Goal: Task Accomplishment & Management: Use online tool/utility

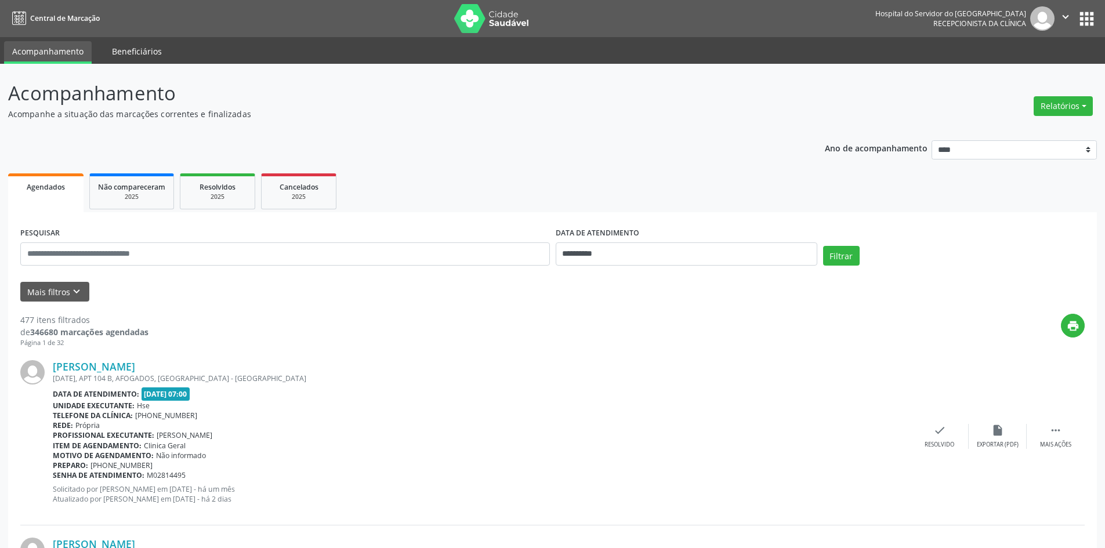
click at [106, 50] on link "Beneficiários" at bounding box center [137, 51] width 66 height 20
click at [77, 55] on link "Acompanhamento" at bounding box center [48, 51] width 88 height 20
click at [1073, 107] on button "Relatórios" at bounding box center [1062, 106] width 59 height 20
click at [1022, 130] on link "Agendamentos" at bounding box center [1030, 131] width 125 height 16
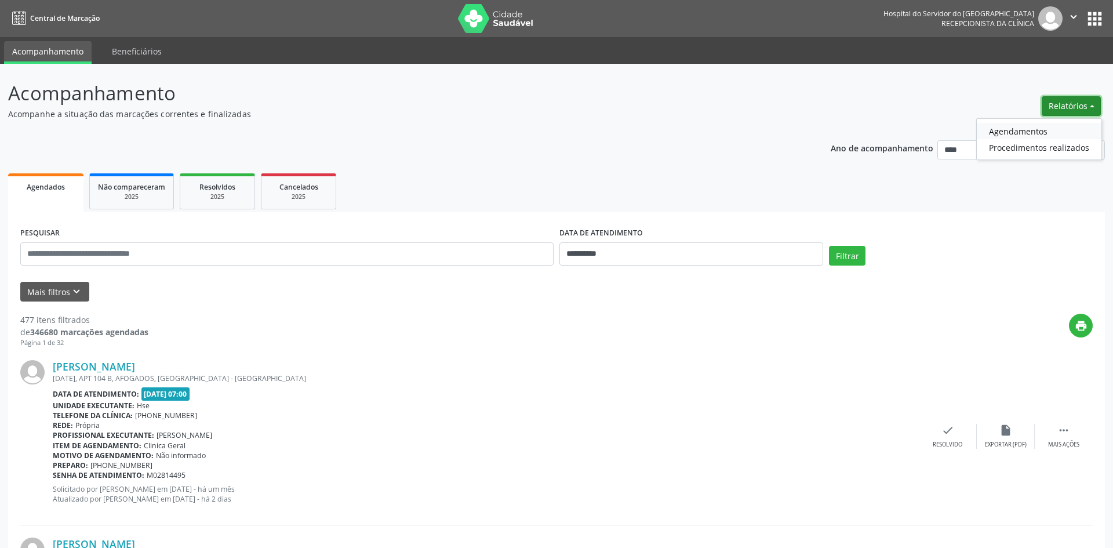
select select "*"
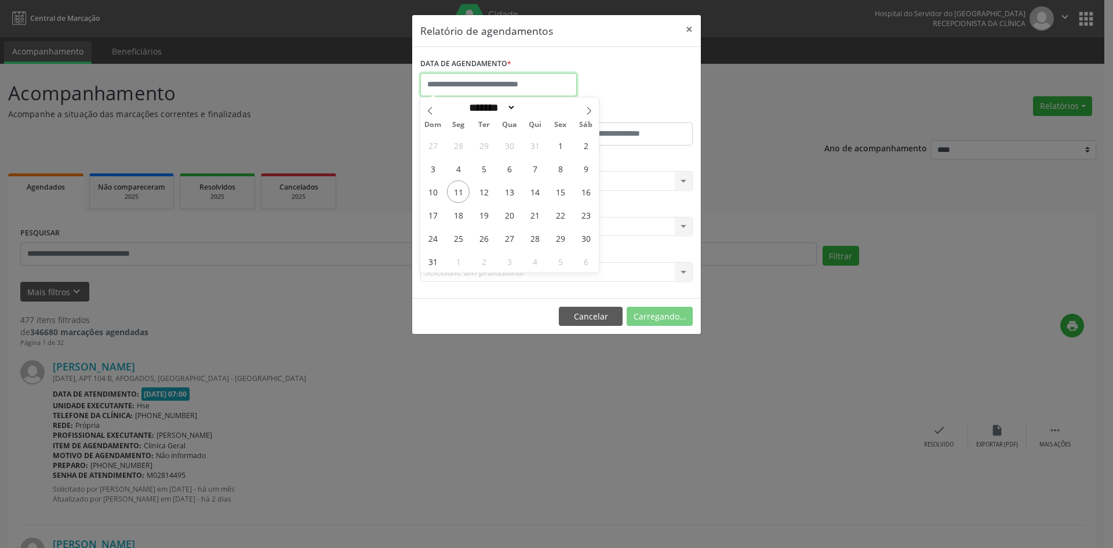
click at [446, 89] on input "text" at bounding box center [498, 84] width 157 height 23
click at [462, 190] on span "11" at bounding box center [458, 191] width 23 height 23
type input "**********"
click at [462, 189] on span "11" at bounding box center [458, 191] width 23 height 23
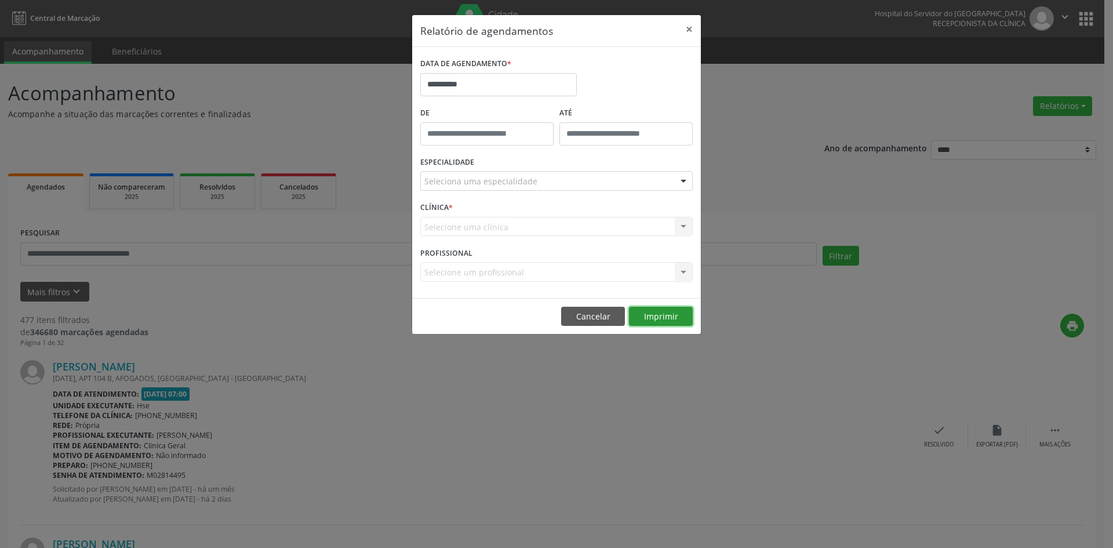
click at [669, 320] on button "Imprimir" at bounding box center [661, 317] width 64 height 20
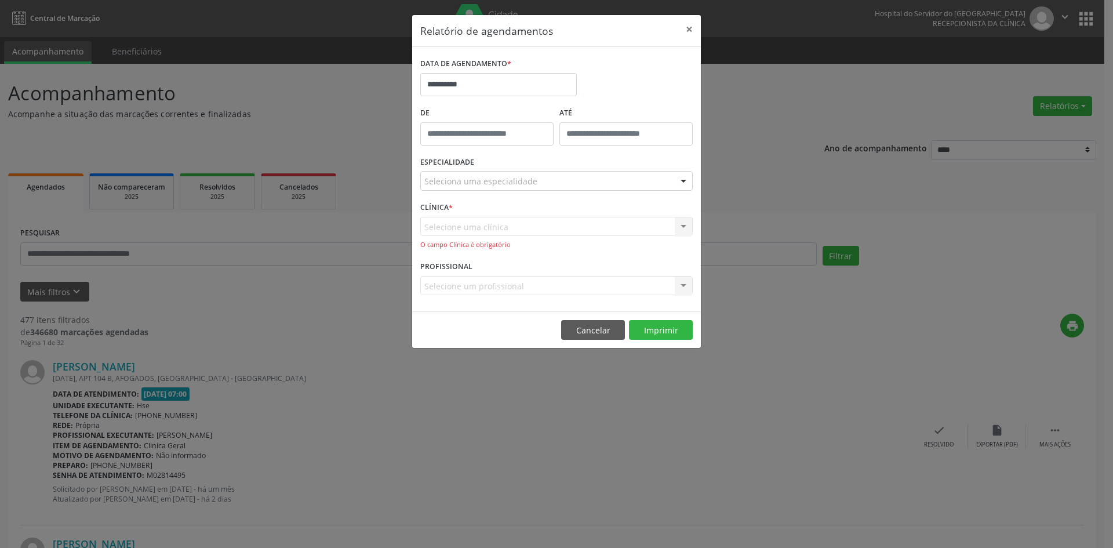
click at [523, 222] on div "Selecione uma clínica Nenhum resultado encontrado para: " " Não há nenhuma opçã…" at bounding box center [556, 233] width 273 height 33
drag, startPoint x: 591, startPoint y: 224, endPoint x: 647, endPoint y: 224, distance: 55.7
click at [592, 224] on div "Selecione uma clínica Nenhum resultado encontrado para: " " Não há nenhuma opçã…" at bounding box center [556, 233] width 273 height 33
click at [656, 226] on div "Selecione uma clínica Nenhum resultado encontrado para: " " Não há nenhuma opçã…" at bounding box center [556, 233] width 273 height 33
click at [676, 228] on div "Selecione uma clínica Nenhum resultado encontrado para: " " Não há nenhuma opçã…" at bounding box center [556, 233] width 273 height 33
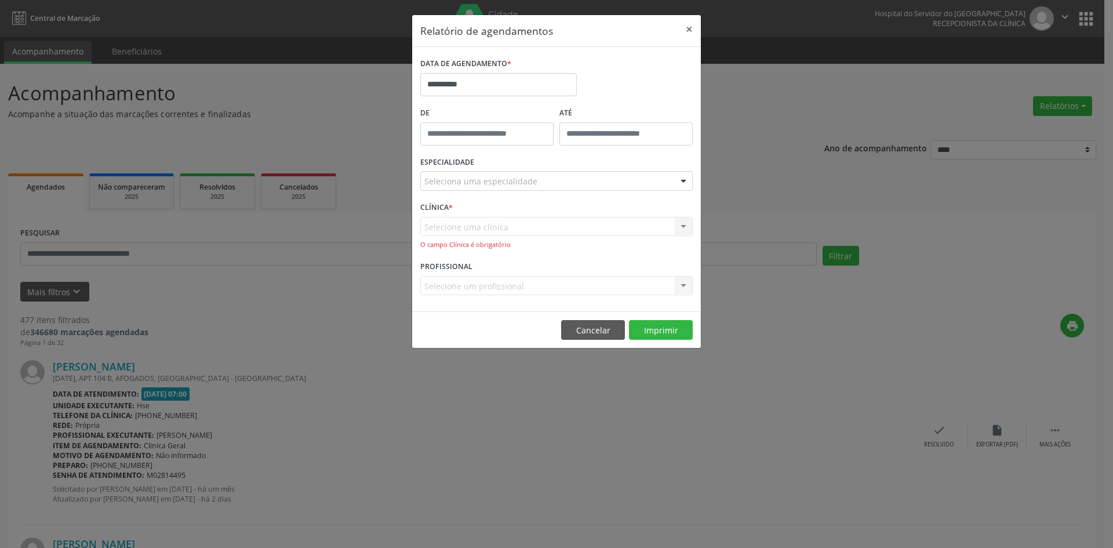
click at [682, 227] on div "Selecione uma clínica Nenhum resultado encontrado para: " " Não há nenhuma opçã…" at bounding box center [556, 233] width 273 height 33
click at [622, 223] on div "Selecione uma clínica Nenhum resultado encontrado para: " " Não há nenhuma opçã…" at bounding box center [556, 233] width 273 height 33
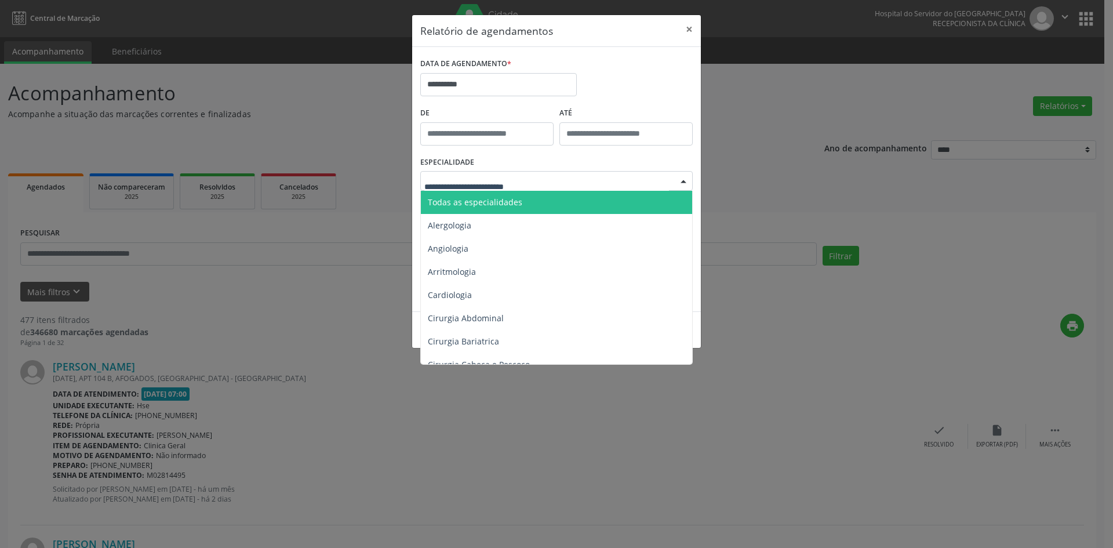
click at [469, 205] on span "Todas as especialidades" at bounding box center [475, 202] width 95 height 11
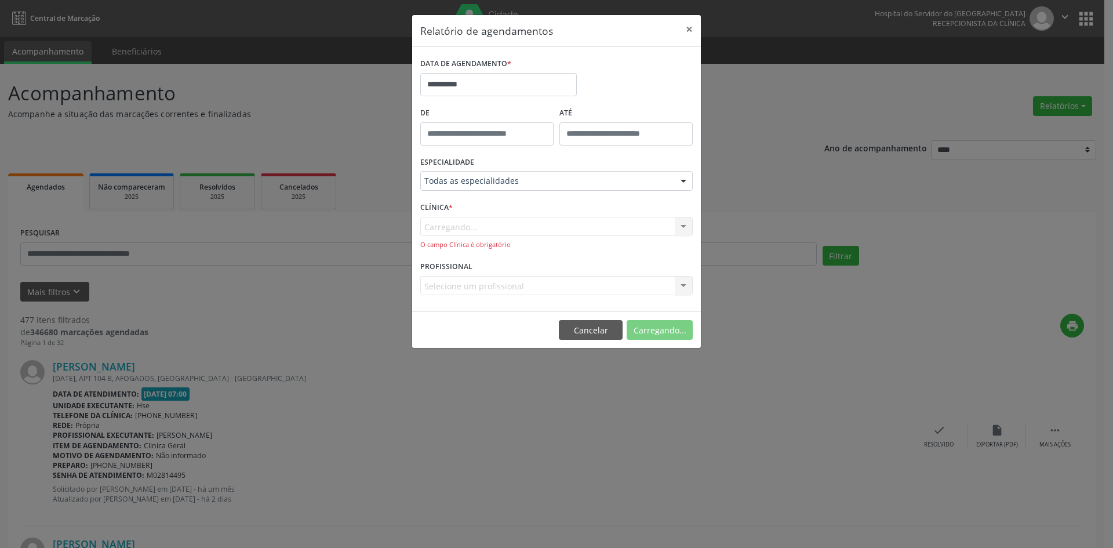
click at [685, 228] on div "Carregando... Nenhum resultado encontrado para: " " Não há nenhuma opção para s…" at bounding box center [556, 233] width 273 height 33
drag, startPoint x: 536, startPoint y: 238, endPoint x: 528, endPoint y: 232, distance: 10.3
click at [535, 238] on div "Hse Hse Nenhum resultado encontrado para: " " Não há nenhuma opção para ser exi…" at bounding box center [556, 233] width 273 height 33
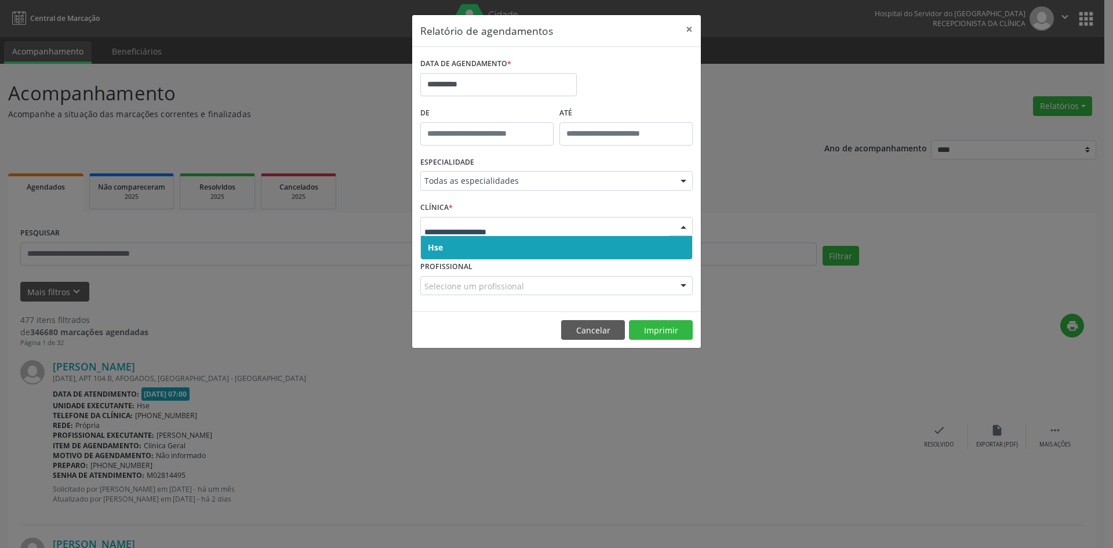
click at [503, 254] on span "Hse" at bounding box center [556, 247] width 271 height 23
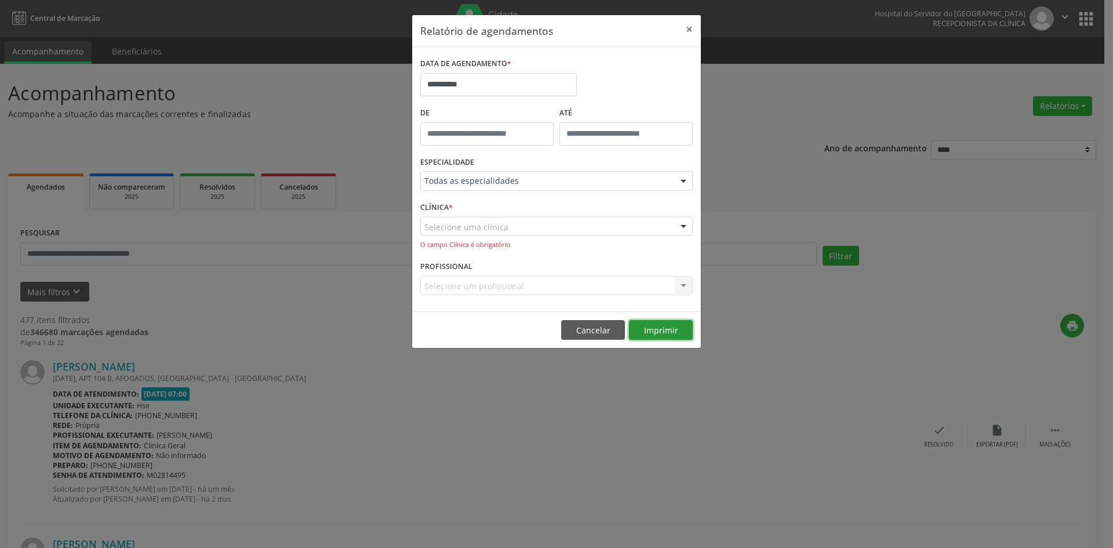
click at [663, 327] on button "Imprimir" at bounding box center [661, 330] width 64 height 20
